Goal: Transaction & Acquisition: Purchase product/service

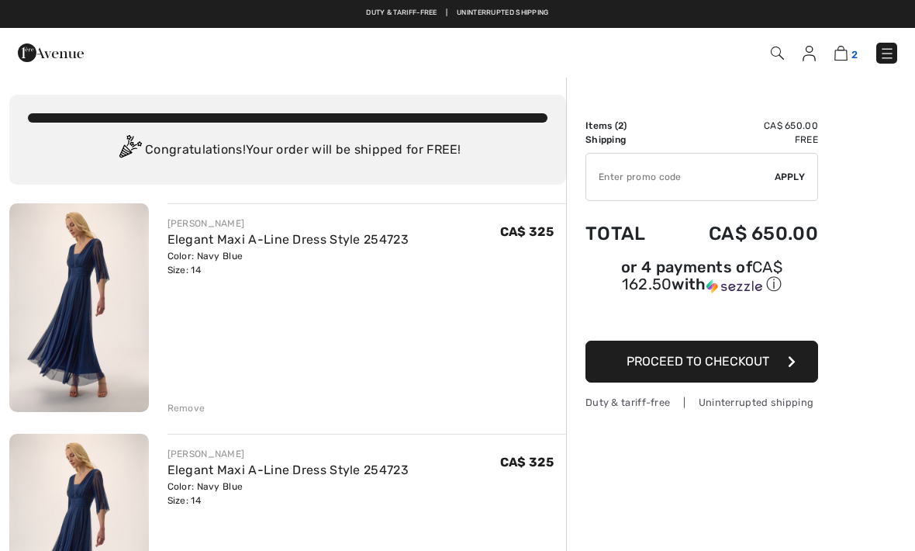
click at [852, 49] on span "2" at bounding box center [855, 55] width 6 height 12
click at [848, 57] on img at bounding box center [841, 53] width 13 height 15
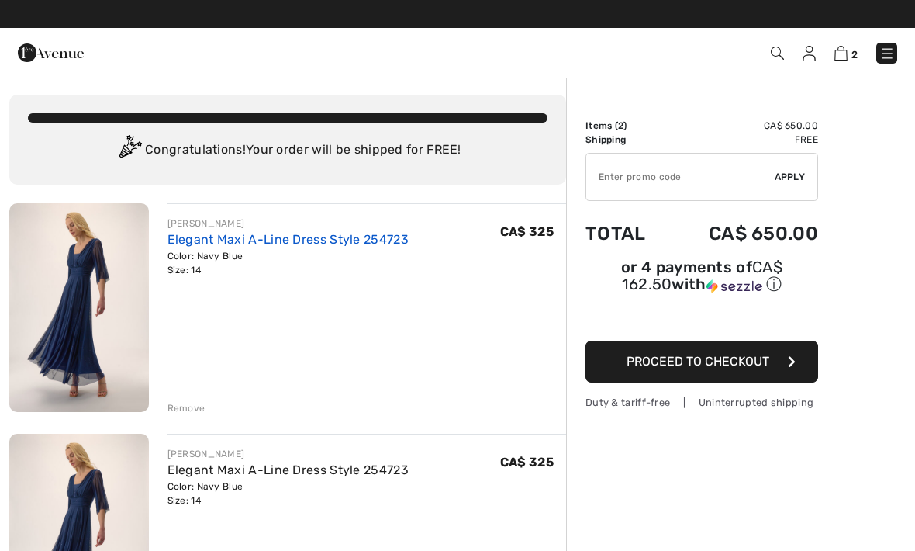
click at [290, 242] on link "Elegant Maxi A-Line Dress Style 254723" at bounding box center [288, 239] width 241 height 15
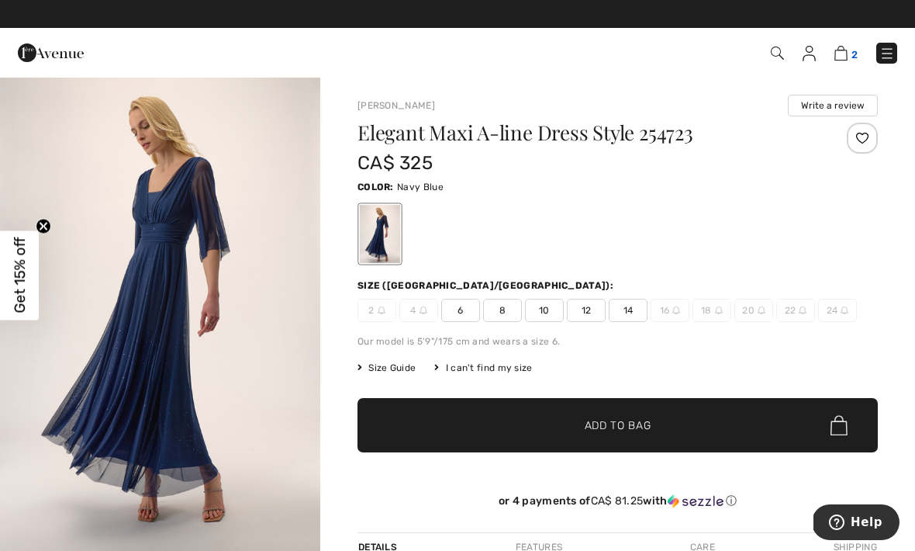
click at [841, 51] on img at bounding box center [841, 53] width 13 height 15
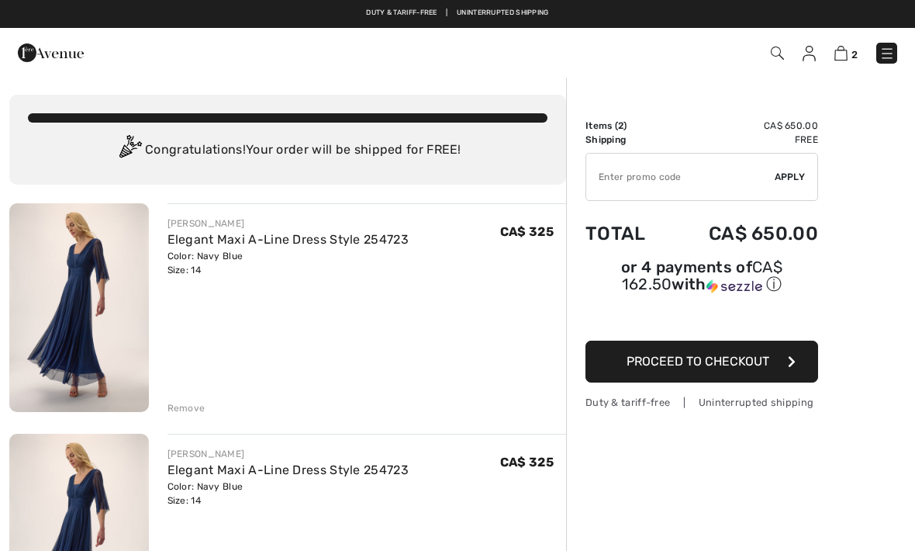
click at [261, 223] on div "[PERSON_NAME]" at bounding box center [288, 223] width 241 height 14
click at [334, 237] on link "Elegant Maxi A-Line Dress Style 254723" at bounding box center [288, 239] width 241 height 15
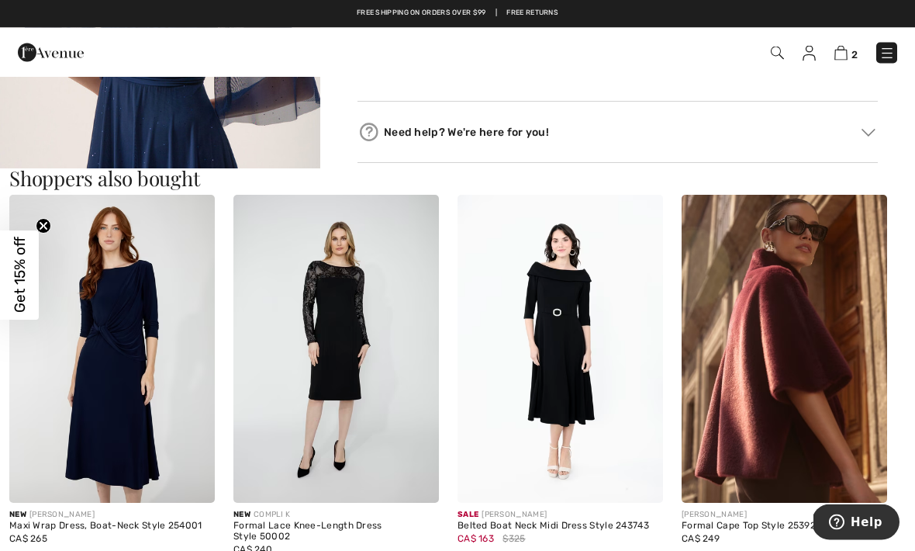
scroll to position [770, 0]
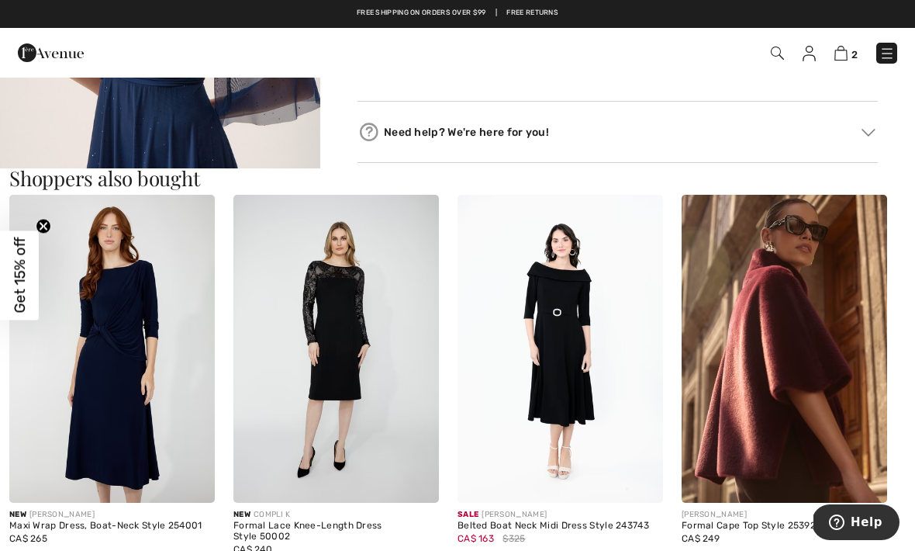
click at [346, 355] on img at bounding box center [337, 349] width 206 height 309
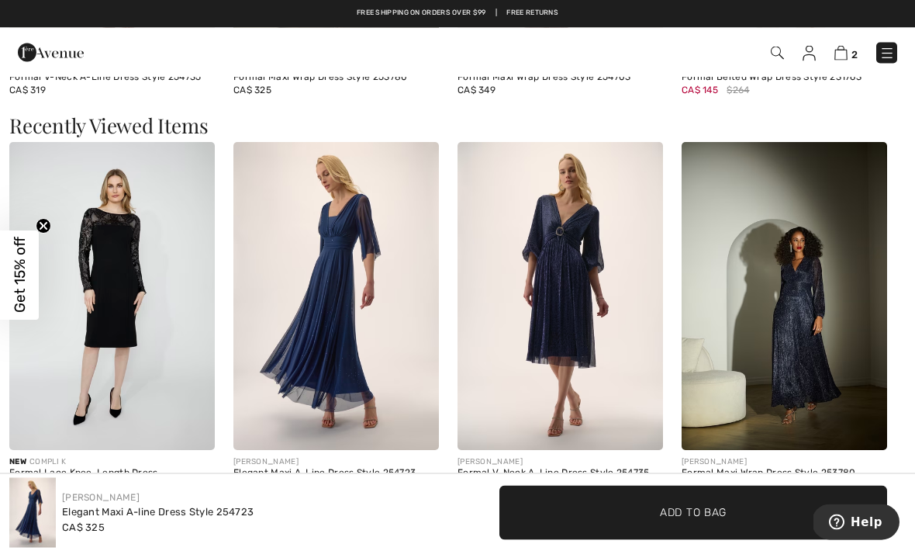
scroll to position [1625, 0]
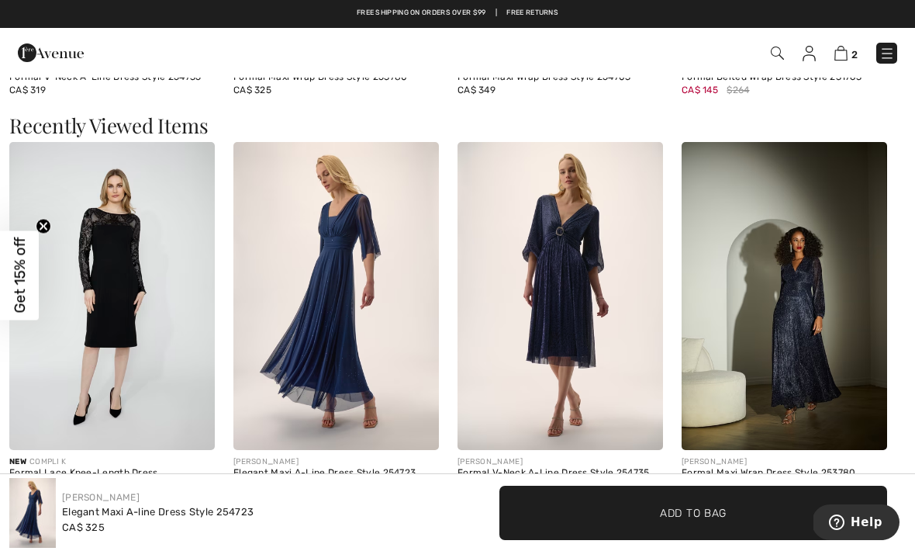
click at [341, 304] on img at bounding box center [337, 296] width 206 height 309
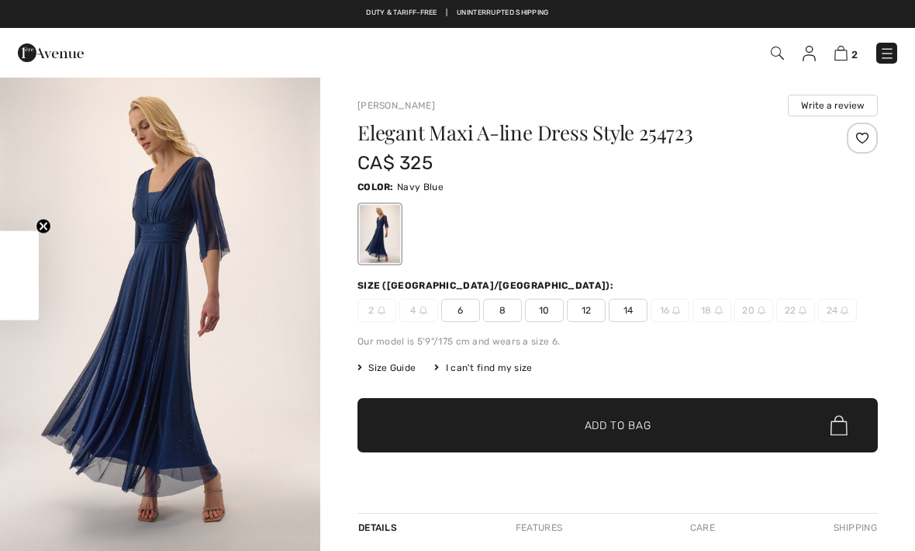
checkbox input "true"
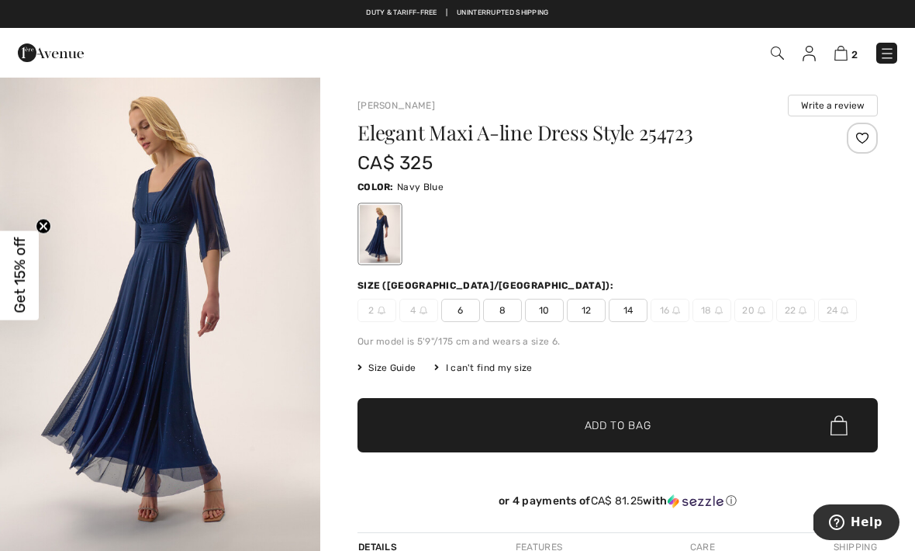
click at [628, 315] on span "14" at bounding box center [628, 310] width 39 height 23
click at [625, 437] on span "✔ Added to Bag Add to Bag" at bounding box center [618, 425] width 521 height 54
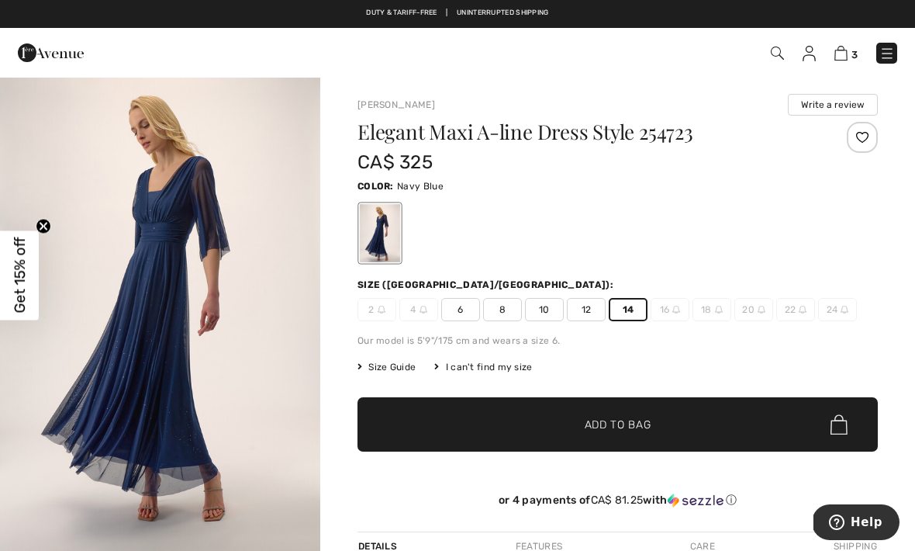
click at [620, 438] on span "✔ Added to Bag Add to Bag" at bounding box center [618, 424] width 521 height 54
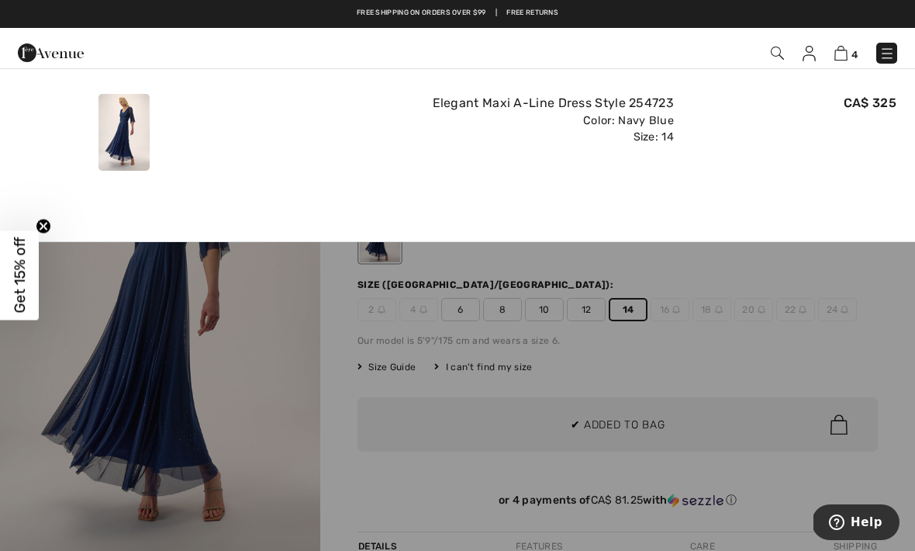
scroll to position [0, 0]
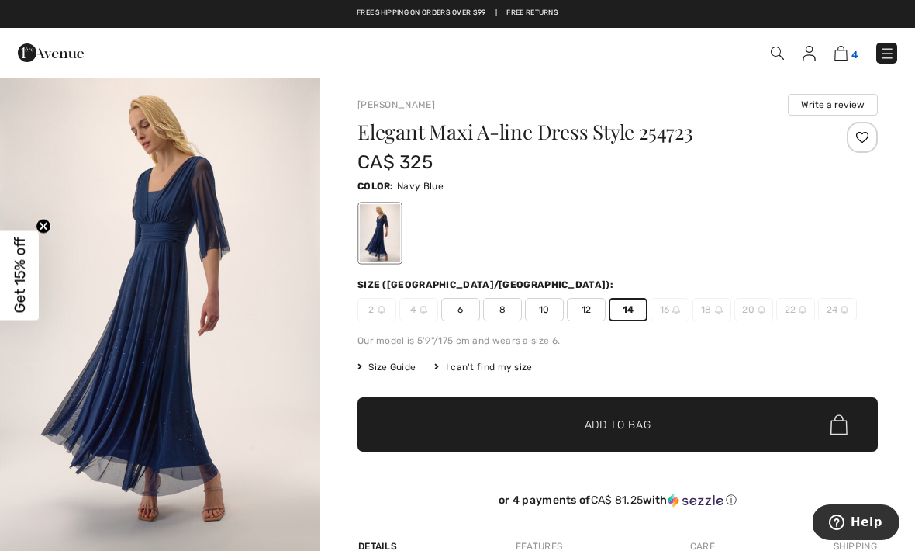
click at [847, 59] on img at bounding box center [841, 53] width 13 height 15
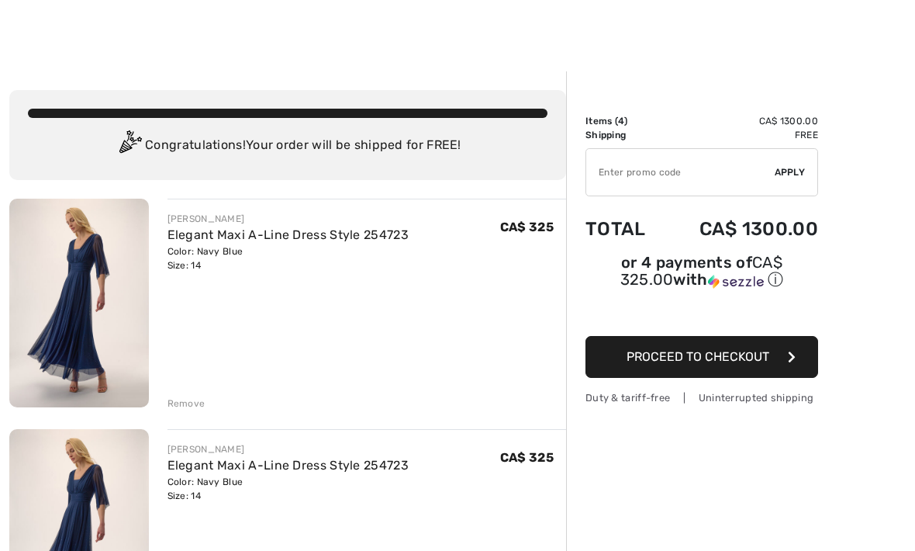
scroll to position [7, 0]
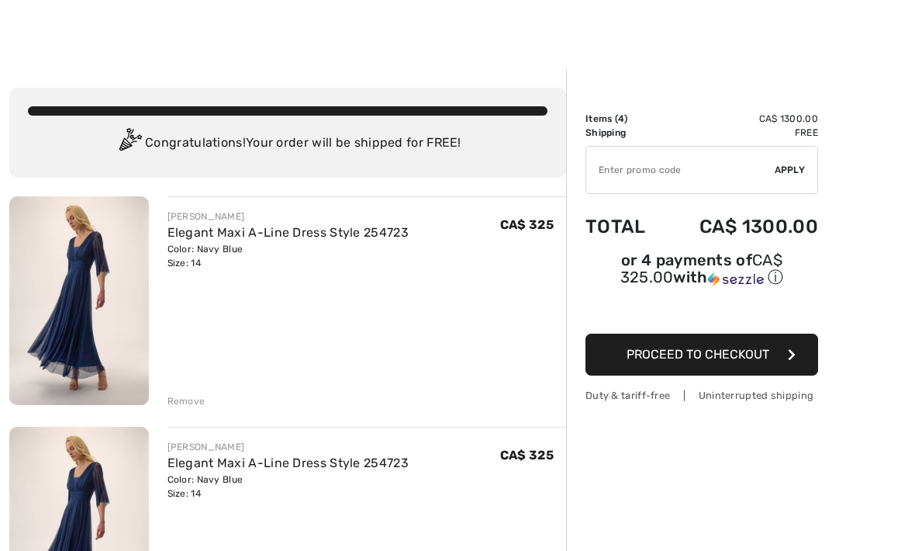
click at [526, 226] on span "CA$ 325" at bounding box center [527, 224] width 54 height 15
click at [326, 237] on link "Elegant Maxi A-Line Dress Style 254723" at bounding box center [288, 232] width 241 height 15
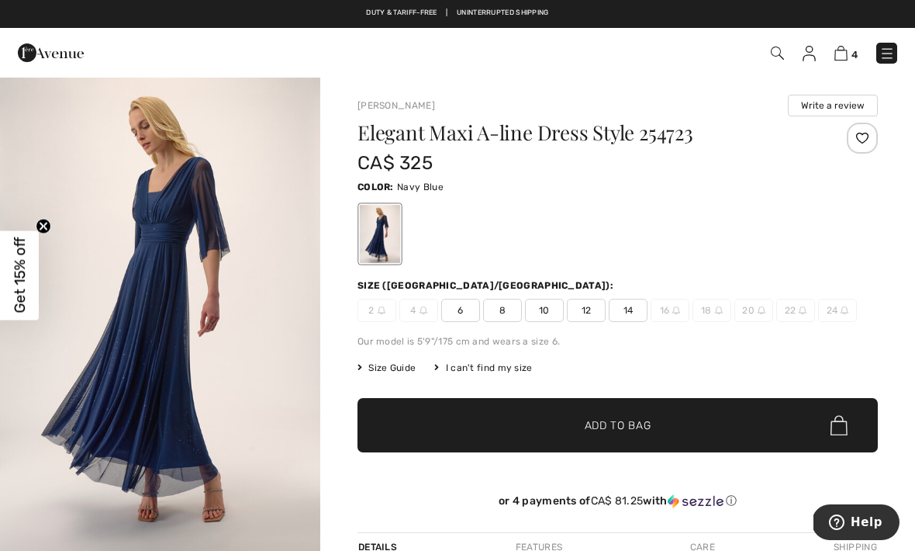
click at [893, 54] on img at bounding box center [888, 54] width 16 height 16
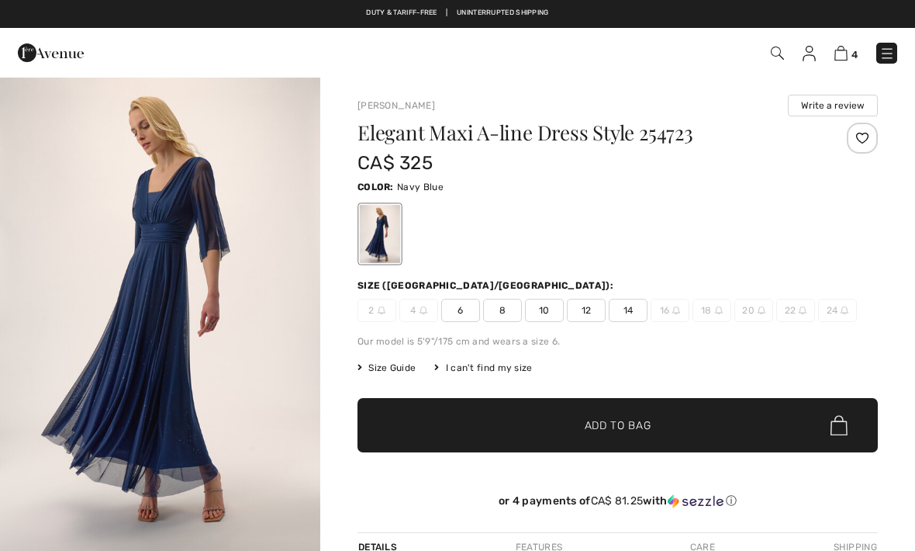
checkbox input "true"
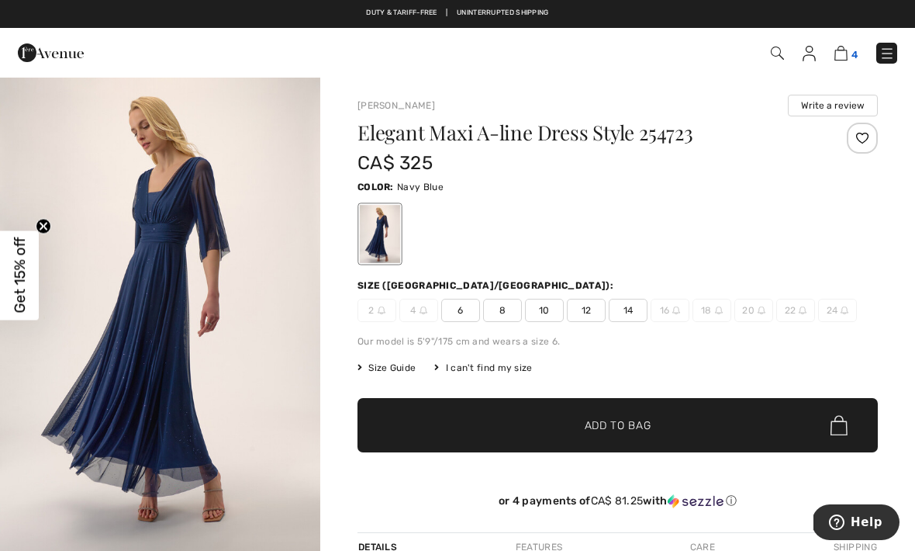
click at [843, 55] on img at bounding box center [841, 53] width 13 height 15
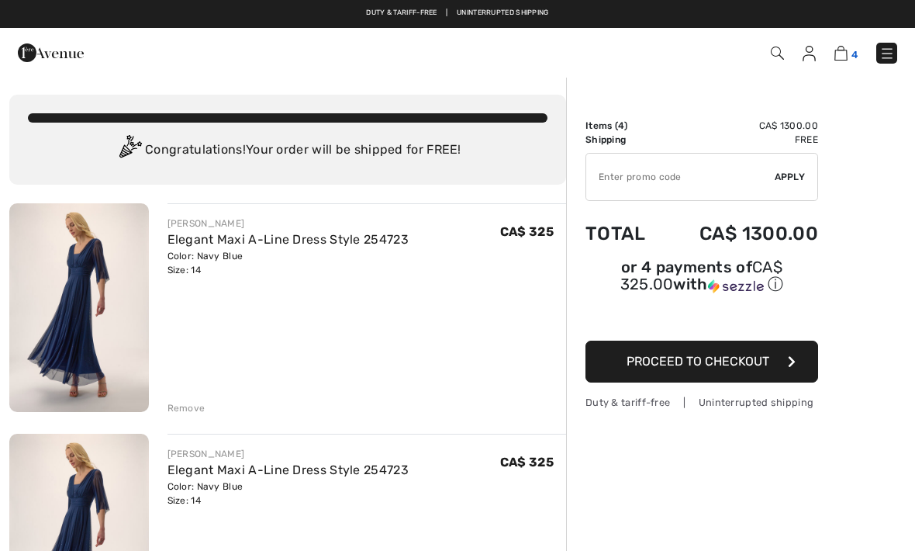
click at [846, 56] on img at bounding box center [841, 53] width 13 height 15
click at [620, 133] on td "Shipping" at bounding box center [625, 140] width 78 height 14
click at [609, 128] on td "Items ( 4 )" at bounding box center [625, 126] width 78 height 14
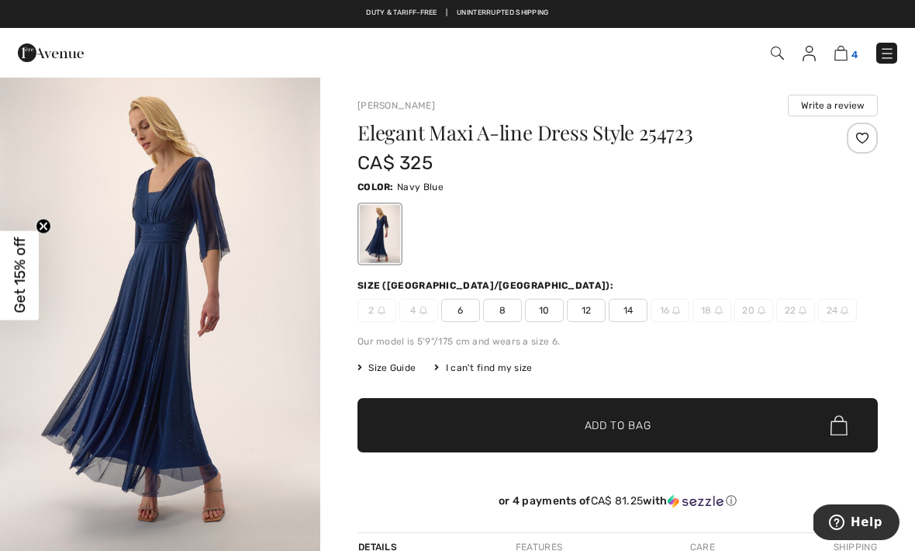
click at [846, 59] on img at bounding box center [841, 53] width 13 height 15
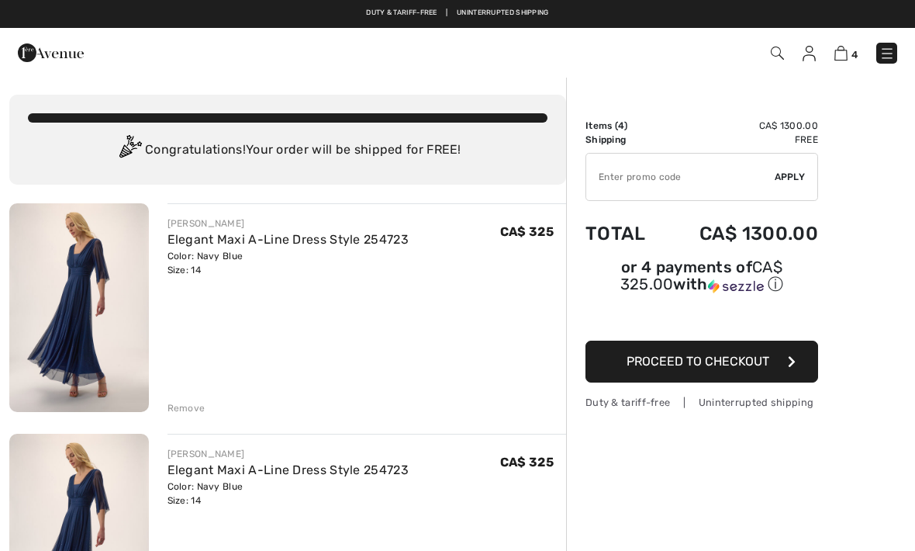
click at [615, 133] on td "Shipping" at bounding box center [625, 140] width 78 height 14
click at [606, 137] on td "Shipping" at bounding box center [625, 140] width 78 height 14
click at [845, 60] on img at bounding box center [841, 53] width 13 height 15
click at [847, 59] on img at bounding box center [841, 53] width 13 height 15
click at [846, 61] on img at bounding box center [841, 53] width 13 height 15
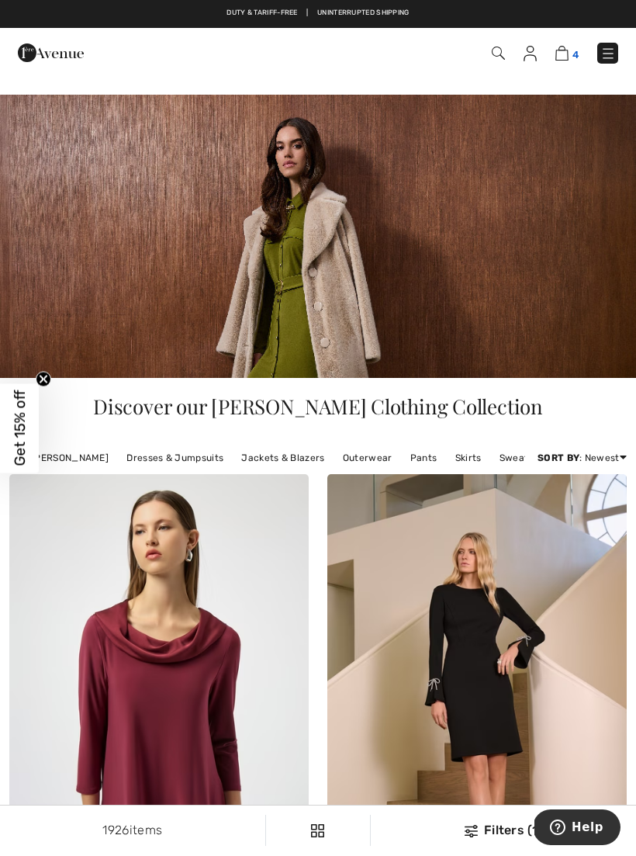
click at [564, 61] on img at bounding box center [562, 53] width 13 height 15
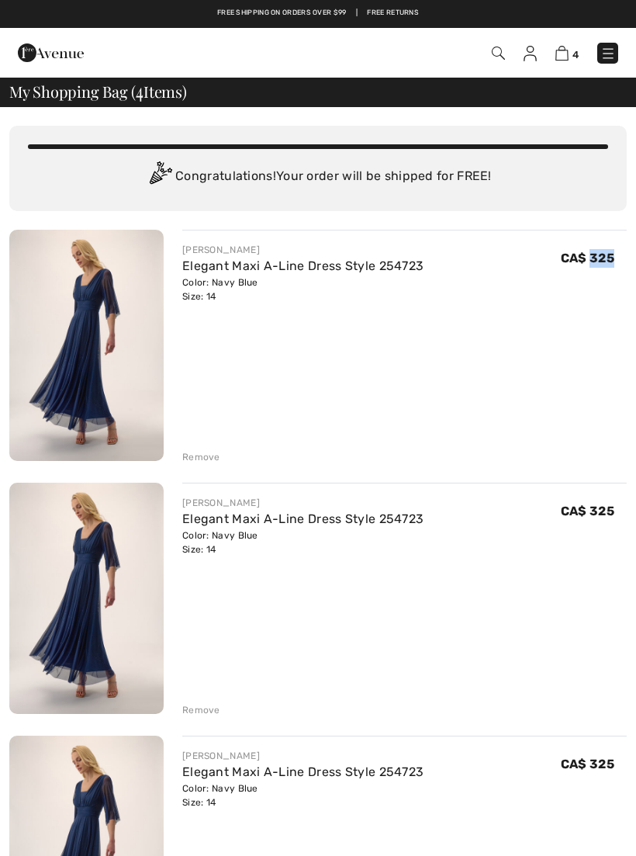
click at [400, 376] on div "JOSEPH RIBKOFF Elegant Maxi A-Line Dress Style 254723 Color: Navy Blue Size: 14…" at bounding box center [404, 347] width 445 height 234
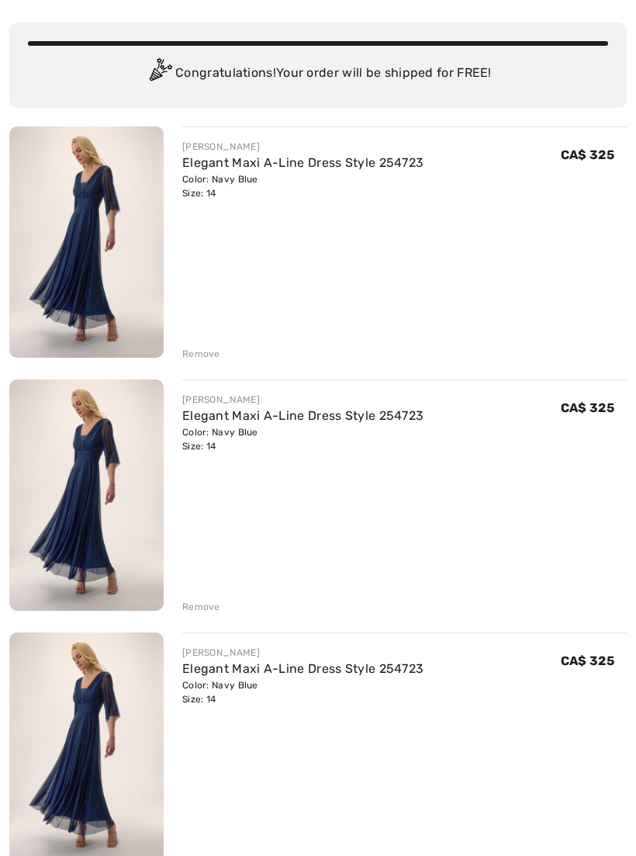
scroll to position [103, 0]
click at [204, 364] on div "JOSEPH RIBKOFF Elegant Maxi A-Line Dress Style 254723 Color: Navy Blue Size: 14…" at bounding box center [318, 622] width 618 height 993
click at [333, 265] on div "JOSEPH RIBKOFF Elegant Maxi A-Line Dress Style 254723 Color: Navy Blue Size: 14…" at bounding box center [404, 243] width 445 height 234
click at [207, 362] on div "JOSEPH RIBKOFF Elegant Maxi A-Line Dress Style 254723 Color: Navy Blue Size: 14…" at bounding box center [318, 622] width 618 height 993
click at [202, 610] on div "Remove" at bounding box center [201, 607] width 38 height 14
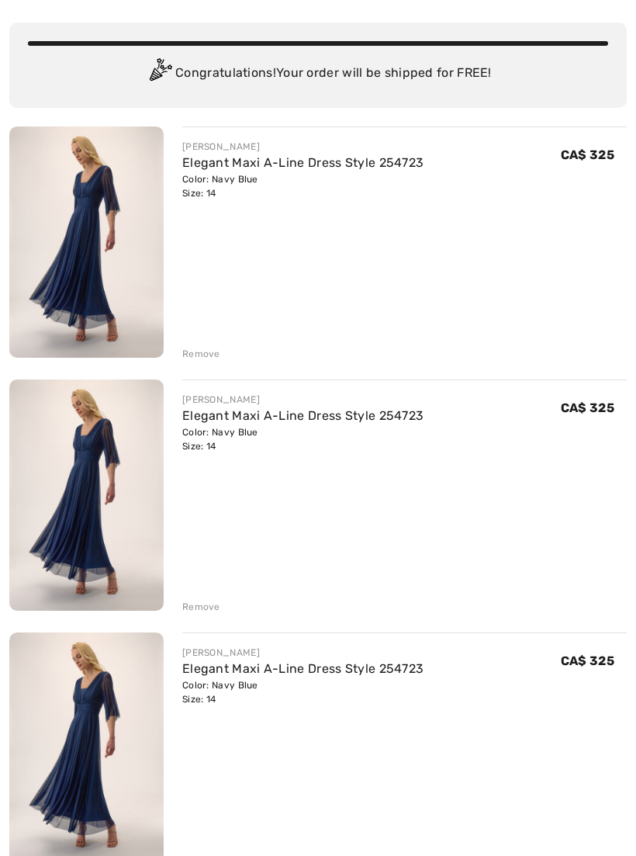
click at [204, 616] on div "JOSEPH RIBKOFF Elegant Maxi A-Line Dress Style 254723 Color: Navy Blue Size: 14…" at bounding box center [318, 496] width 618 height 740
click at [202, 618] on div "JOSEPH RIBKOFF Elegant Maxi A-Line Dress Style 254723 Color: Navy Blue Size: 14…" at bounding box center [318, 496] width 618 height 740
click at [210, 621] on div "JOSEPH RIBKOFF Elegant Maxi A-Line Dress Style 254723 Color: Navy Blue Size: 14…" at bounding box center [318, 496] width 618 height 740
click at [202, 614] on div "JOSEPH RIBKOFF Elegant Maxi A-Line Dress Style 254723 Color: Navy Blue Size: 14…" at bounding box center [318, 496] width 618 height 740
click at [204, 617] on div "JOSEPH RIBKOFF Elegant Maxi A-Line Dress Style 254723 Color: Navy Blue Size: 14…" at bounding box center [318, 496] width 618 height 740
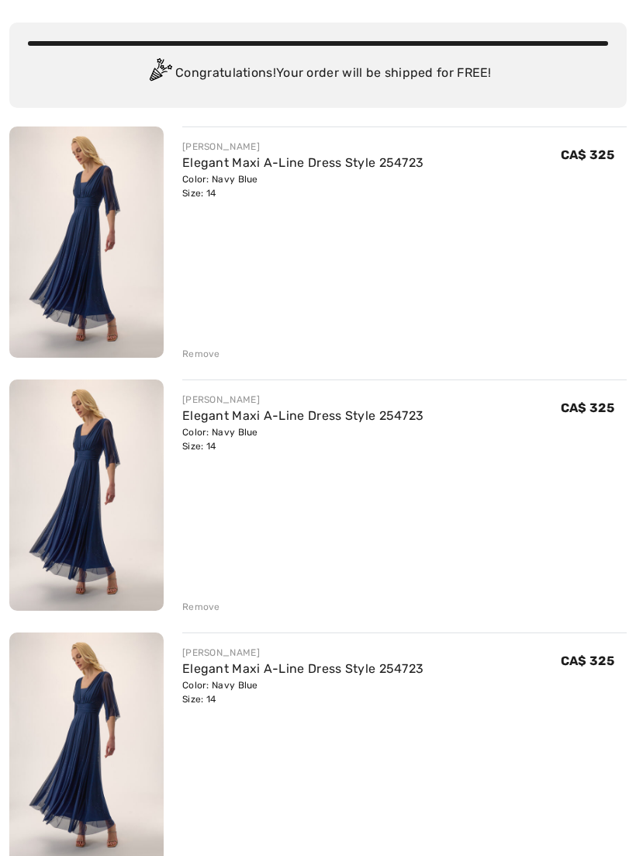
click at [201, 855] on div "Remove" at bounding box center [201, 860] width 38 height 14
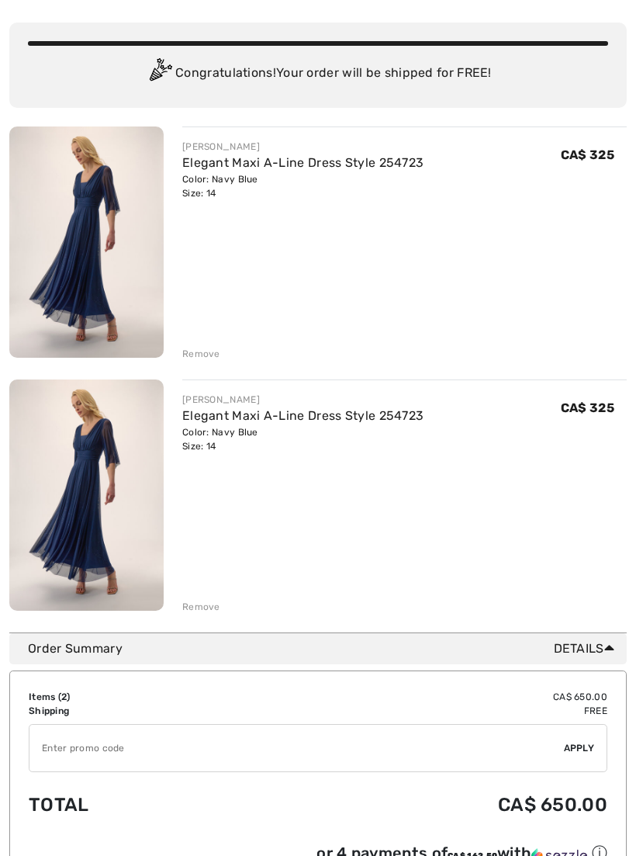
click at [202, 614] on div "Remove" at bounding box center [201, 607] width 38 height 14
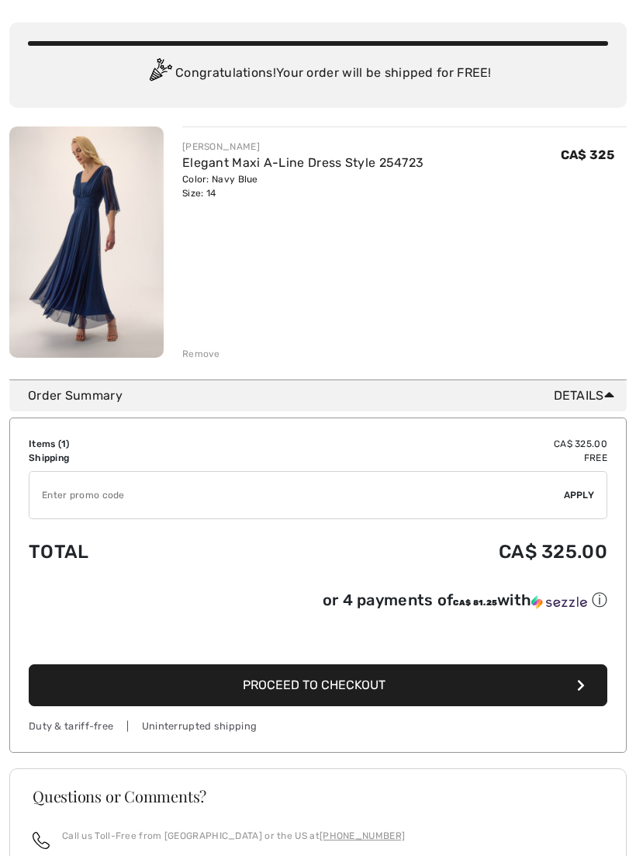
click at [328, 697] on button "Proceed to Checkout" at bounding box center [318, 685] width 579 height 42
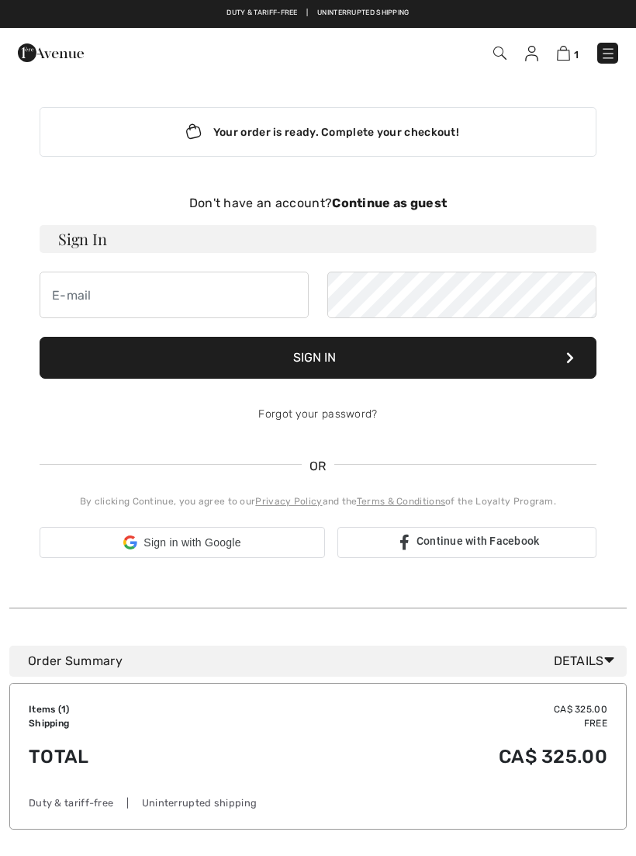
checkbox input "true"
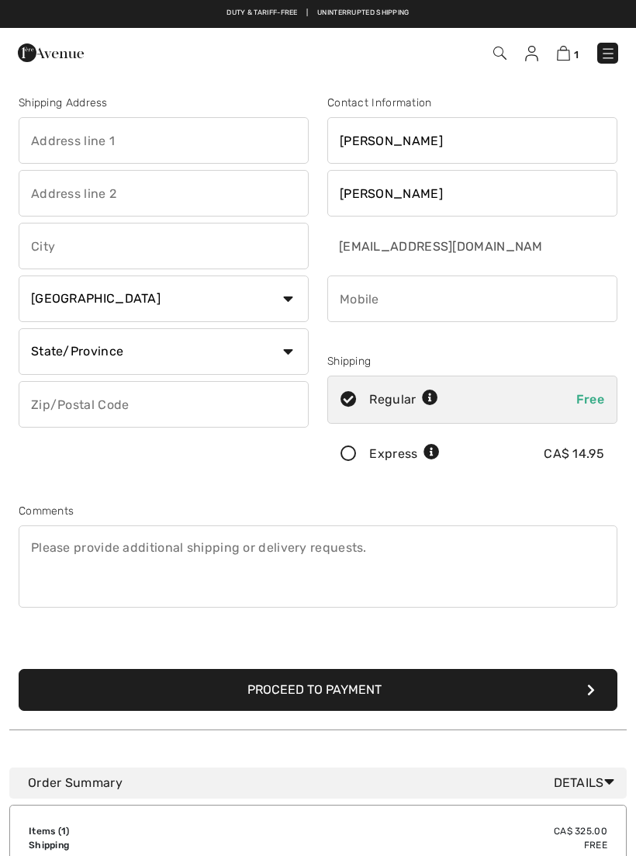
click at [95, 143] on input "text" at bounding box center [164, 140] width 290 height 47
type input "[STREET_ADDRESS]"
type input "Kamloops"
select select "BC"
type input "V2H0C6"
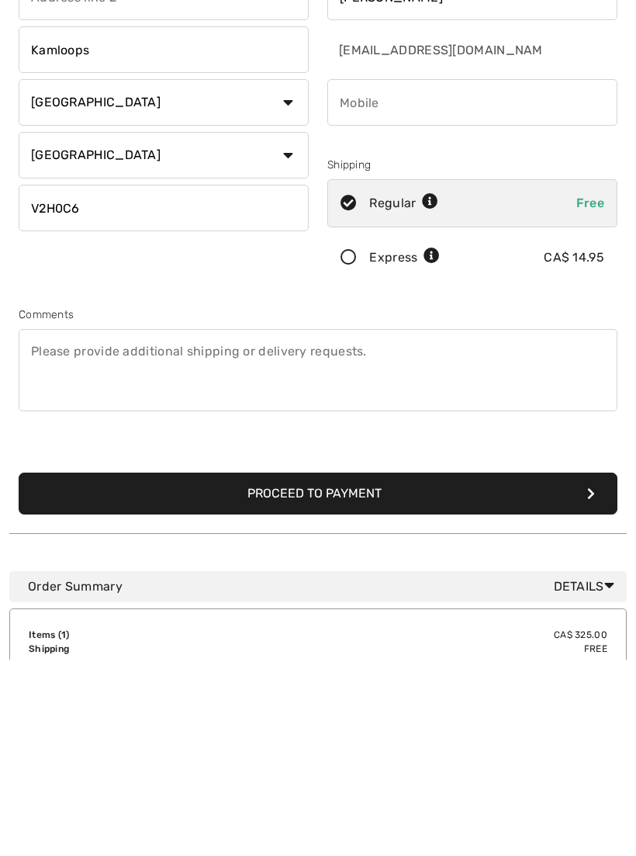
click at [327, 669] on button "Proceed to Payment" at bounding box center [318, 690] width 599 height 42
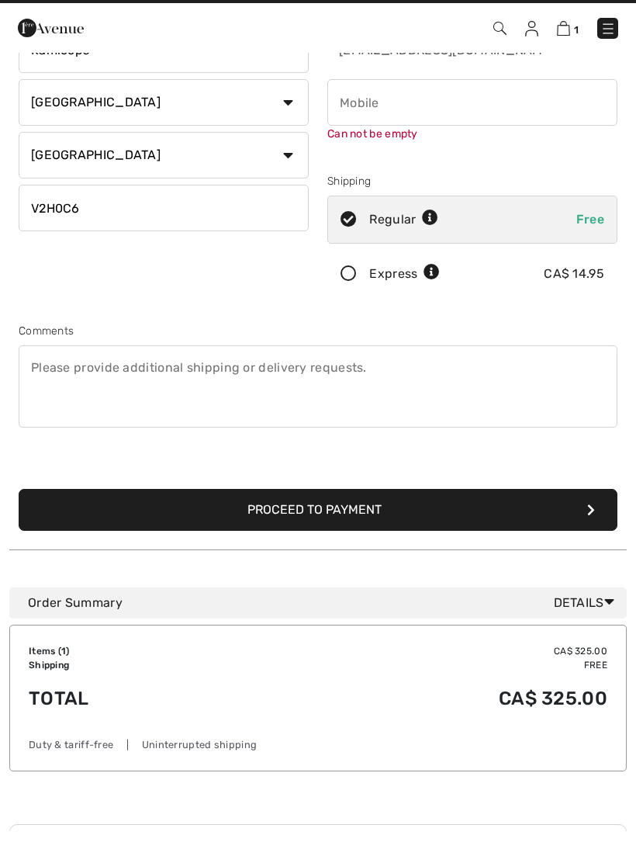
scroll to position [164, 0]
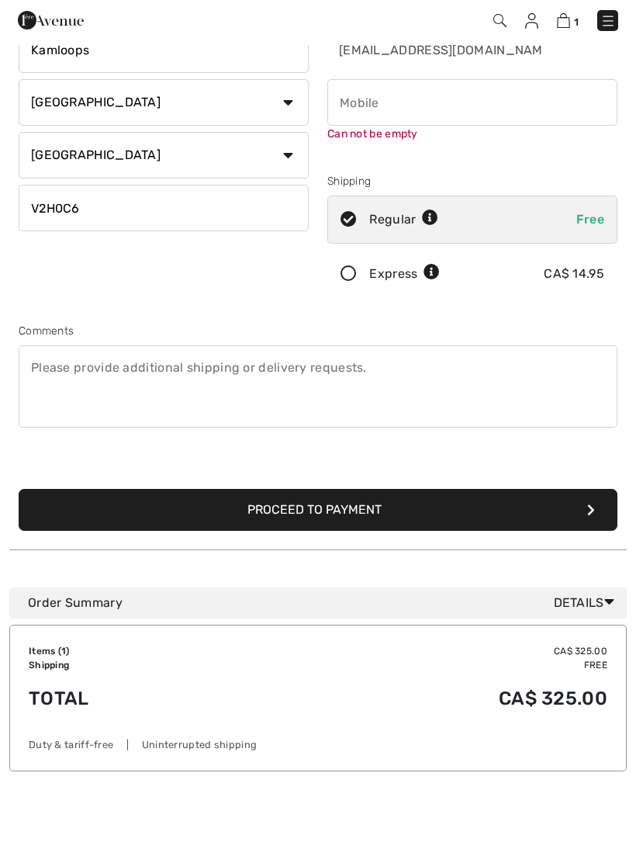
click at [302, 554] on button "Proceed to Payment" at bounding box center [318, 542] width 599 height 42
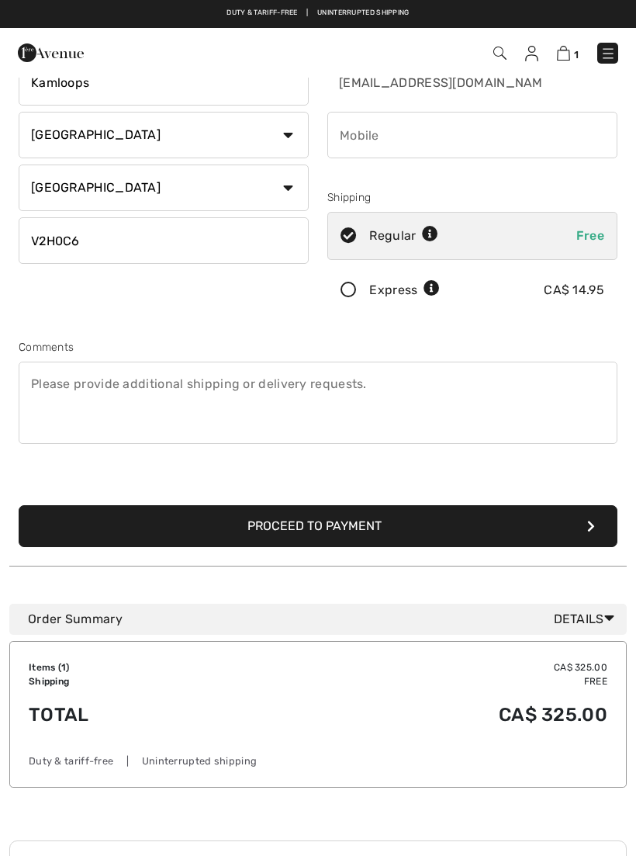
click at [317, 534] on button "Proceed to Payment" at bounding box center [318, 526] width 599 height 42
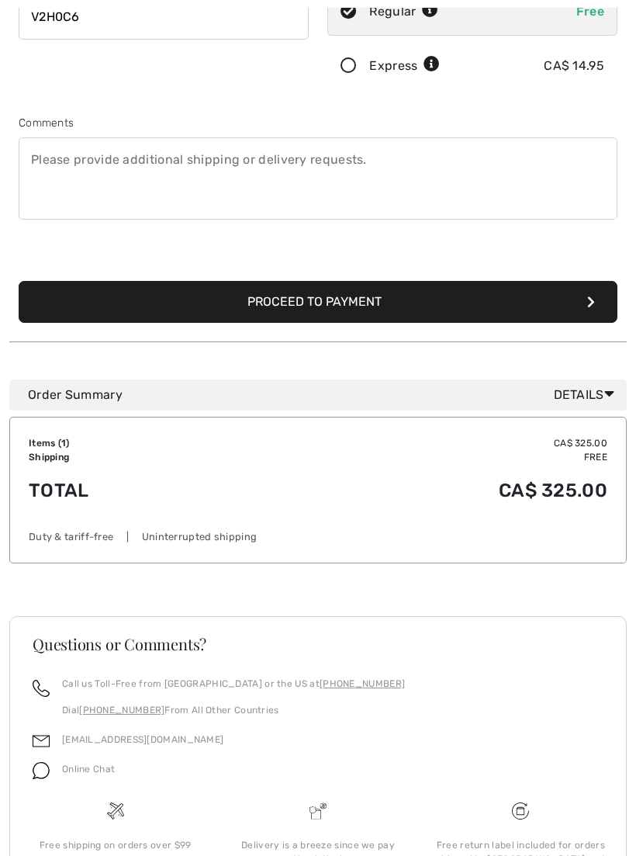
scroll to position [393, 0]
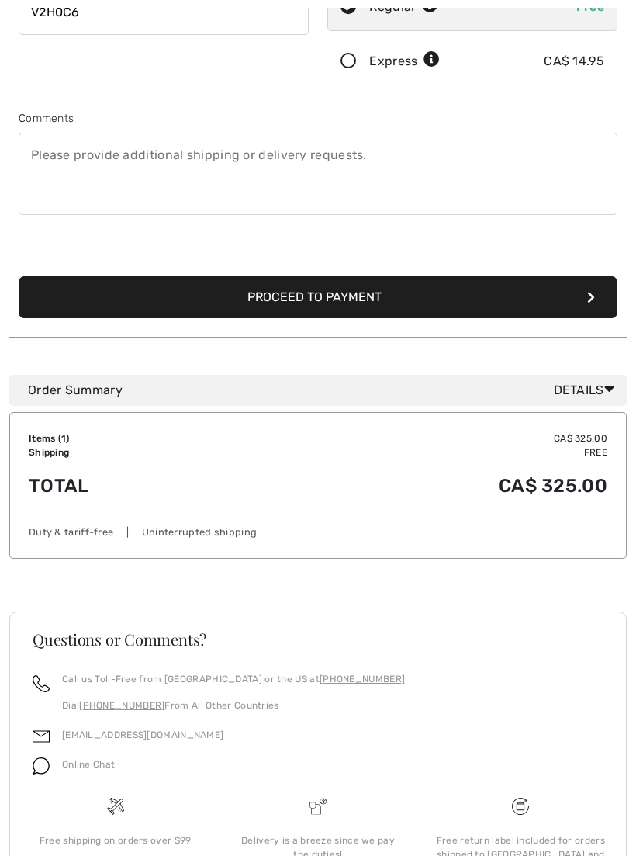
click at [597, 303] on button "Proceed to Payment" at bounding box center [318, 297] width 599 height 42
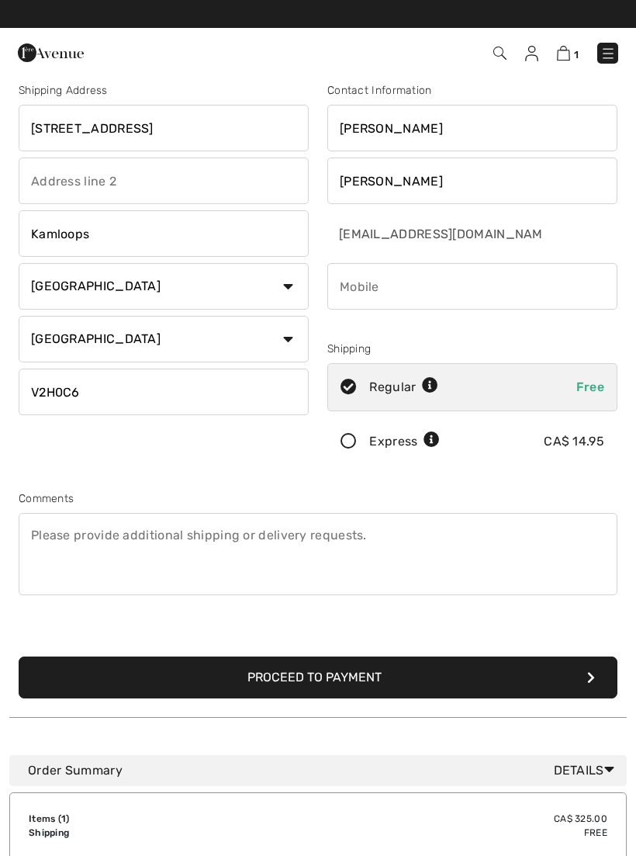
scroll to position [0, 0]
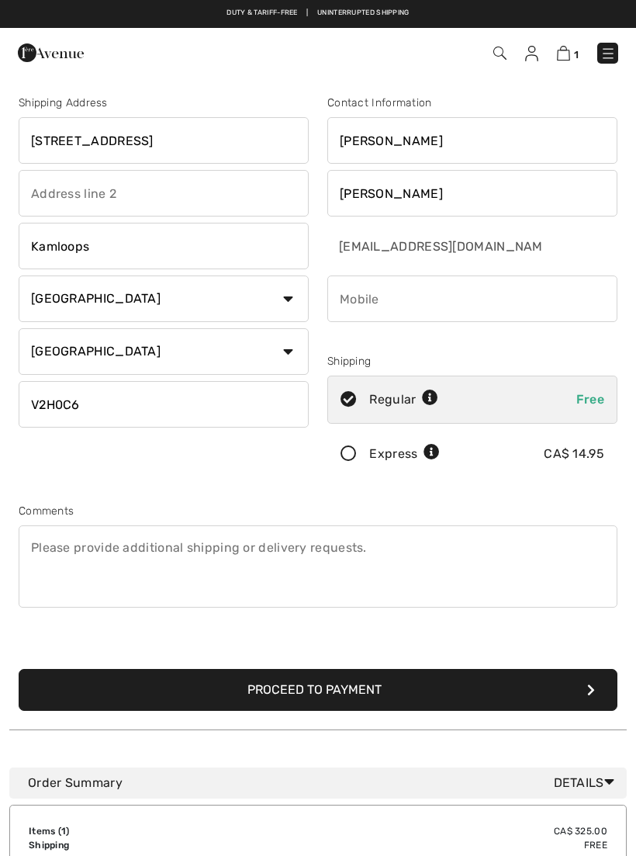
click at [372, 300] on input "phone" at bounding box center [472, 298] width 290 height 47
type input "2508195850"
click at [327, 690] on button "Proceed to Payment" at bounding box center [318, 690] width 599 height 42
click at [322, 700] on button "Proceed to Payment" at bounding box center [318, 690] width 599 height 42
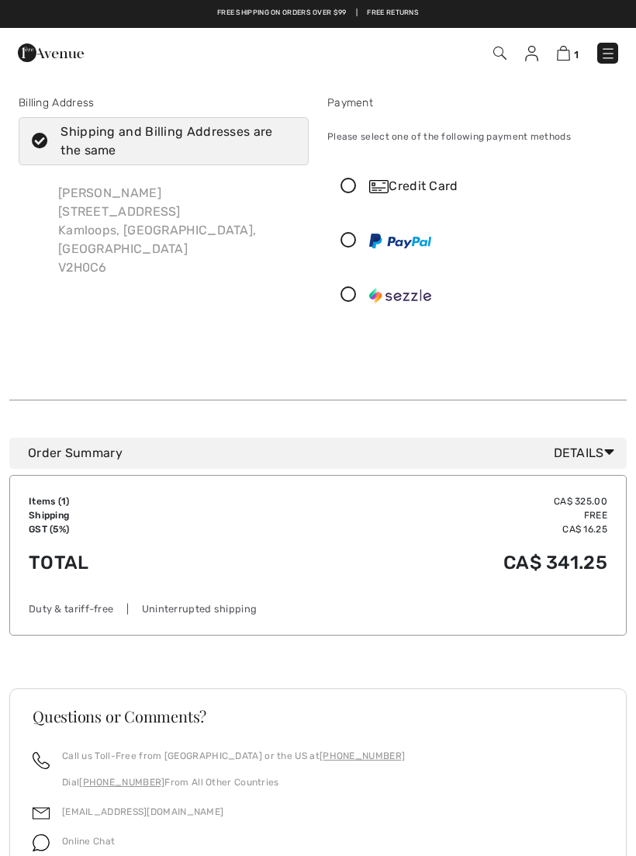
click at [355, 194] on icon at bounding box center [348, 186] width 41 height 16
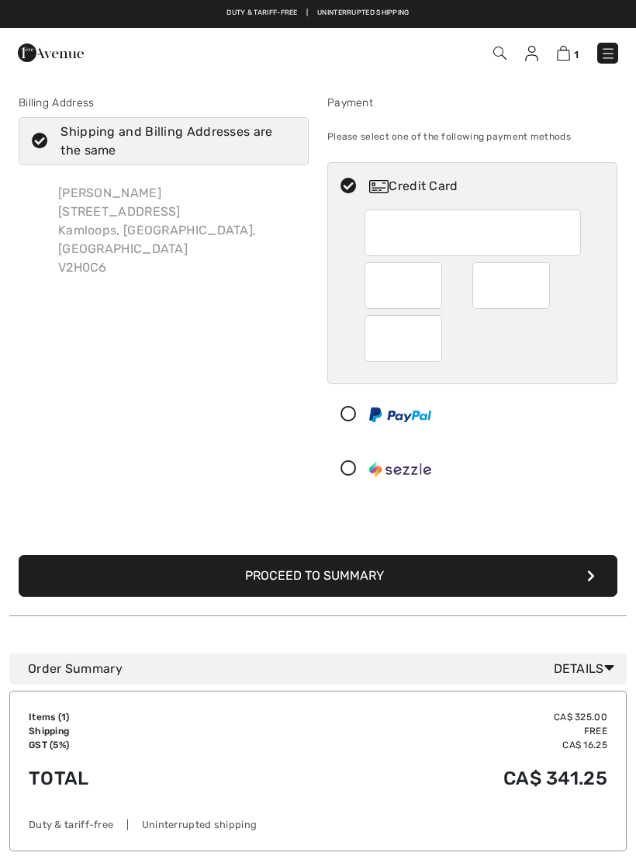
click at [345, 576] on button "Proceed to Summary" at bounding box center [318, 576] width 599 height 42
click at [597, 583] on button "Proceed to Summary" at bounding box center [318, 576] width 599 height 42
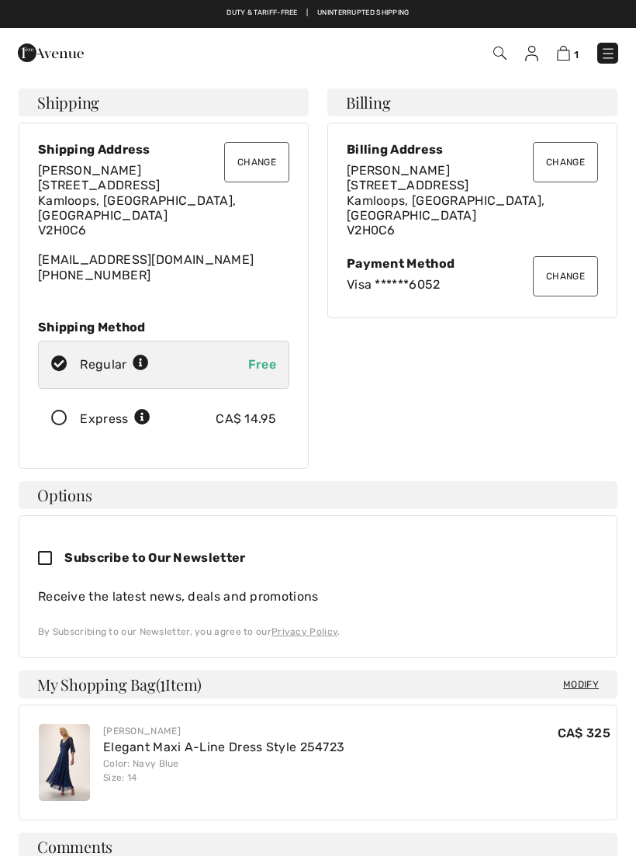
checkbox input "true"
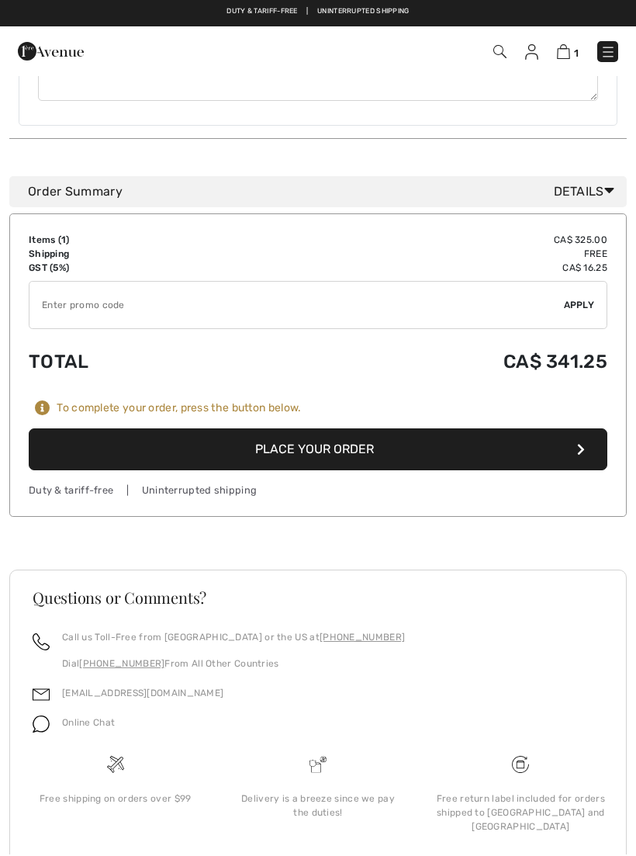
scroll to position [881, 0]
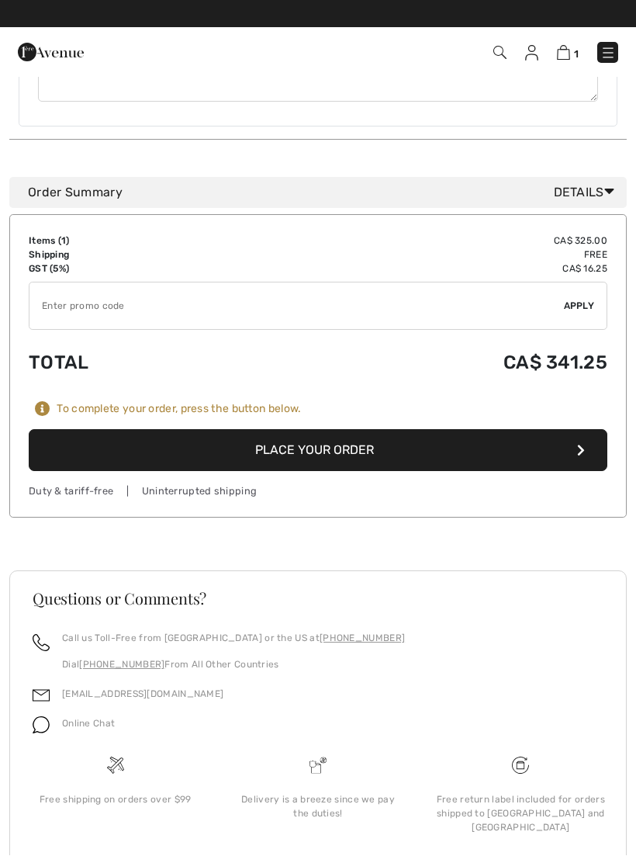
click at [455, 438] on button "Place Your Order" at bounding box center [318, 451] width 579 height 42
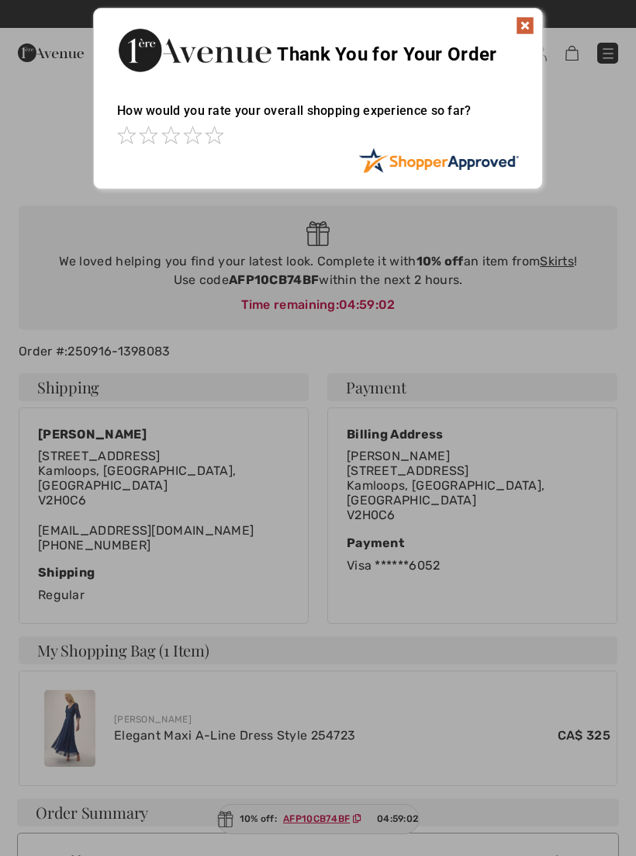
click at [528, 27] on img at bounding box center [525, 25] width 19 height 19
